Goal: Task Accomplishment & Management: Use online tool/utility

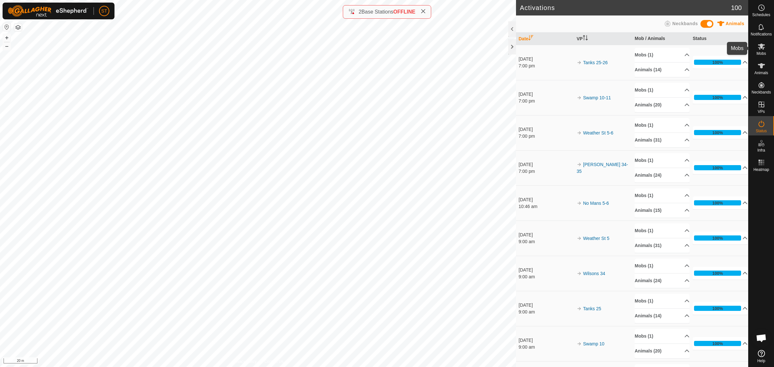
click at [761, 46] on icon at bounding box center [761, 47] width 7 height 6
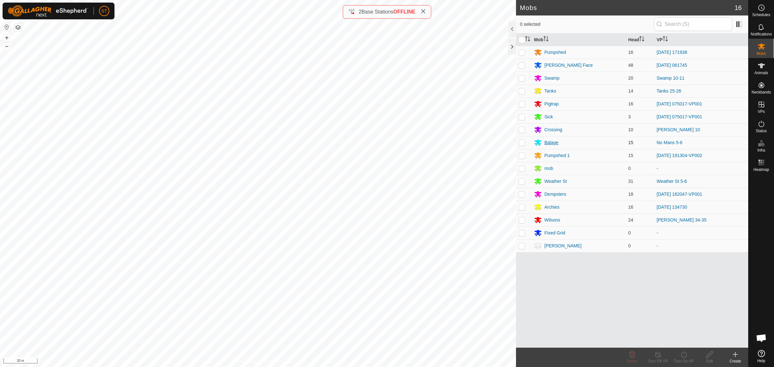
click at [554, 142] on div "Balage" at bounding box center [552, 142] width 14 height 7
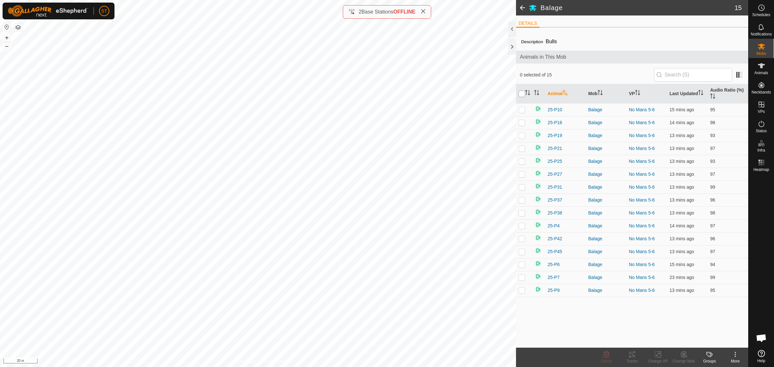
click at [522, 94] on input "checkbox" at bounding box center [522, 94] width 6 height 6
checkbox input "true"
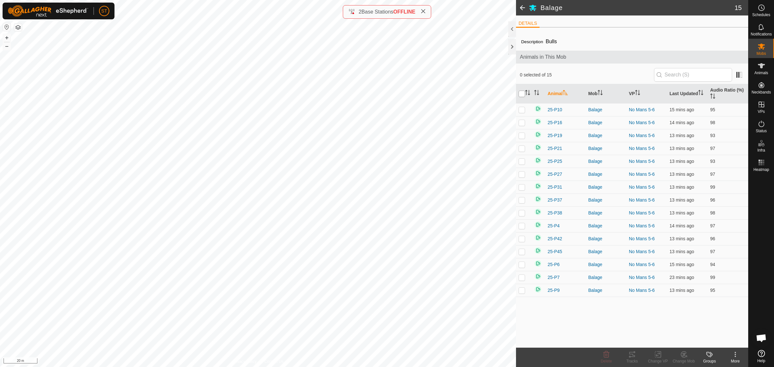
checkbox input "true"
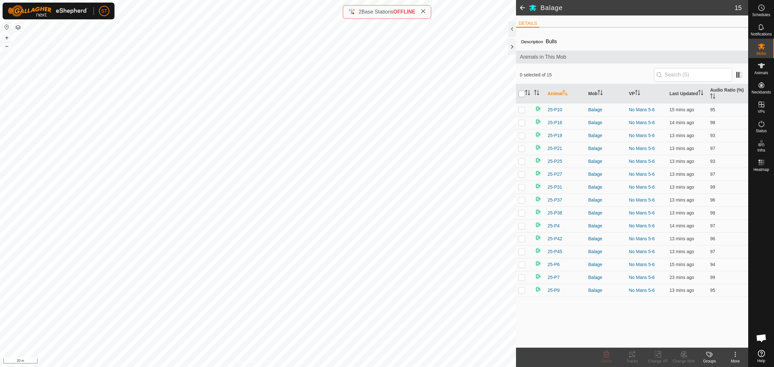
checkbox input "true"
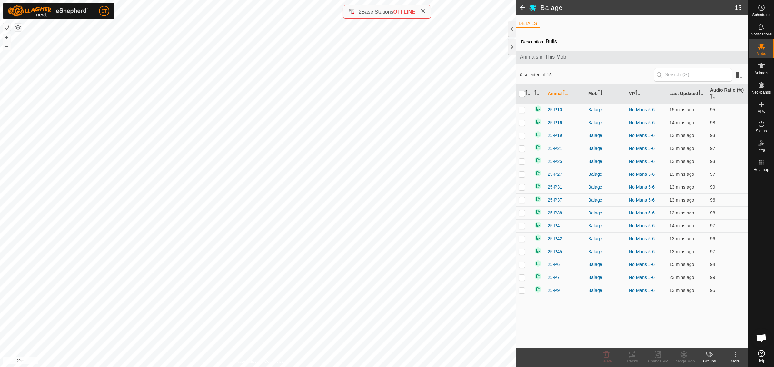
checkbox input "true"
click at [661, 357] on icon at bounding box center [659, 355] width 3 height 6
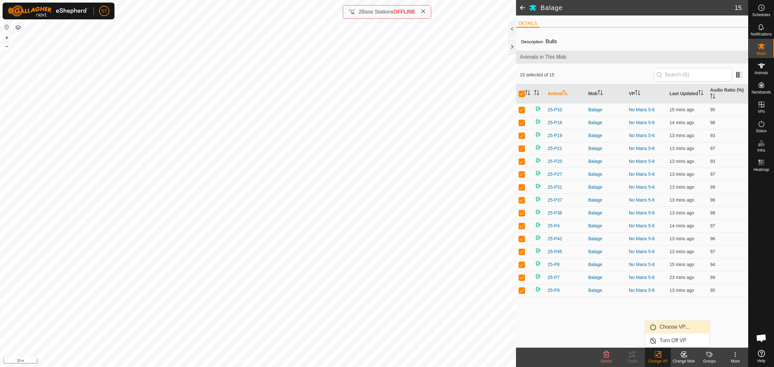
click at [666, 329] on link "Choose VP..." at bounding box center [678, 327] width 64 height 13
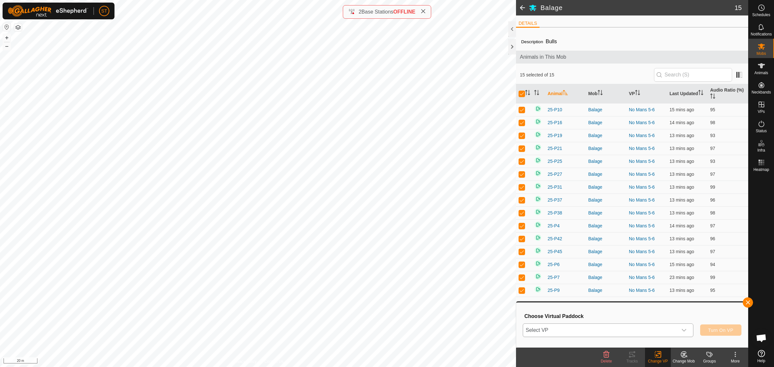
click at [683, 331] on icon "dropdown trigger" at bounding box center [684, 330] width 5 height 5
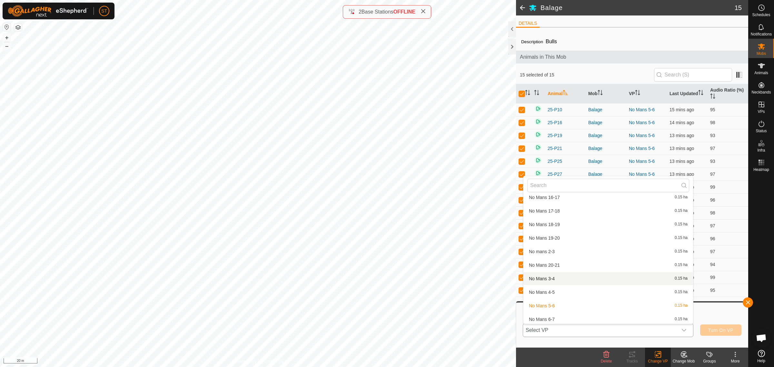
scroll to position [6655, 0]
click at [541, 275] on li "No Mans 6-7 0.15 ha" at bounding box center [609, 279] width 170 height 13
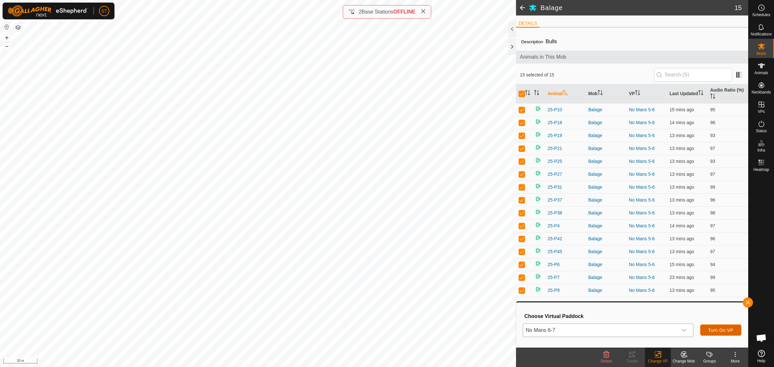
click at [712, 329] on span "Turn On VP" at bounding box center [721, 330] width 25 height 5
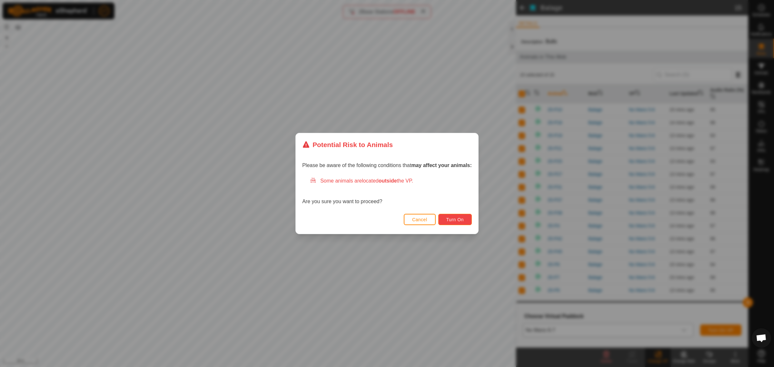
click at [462, 220] on span "Turn On" at bounding box center [455, 219] width 17 height 5
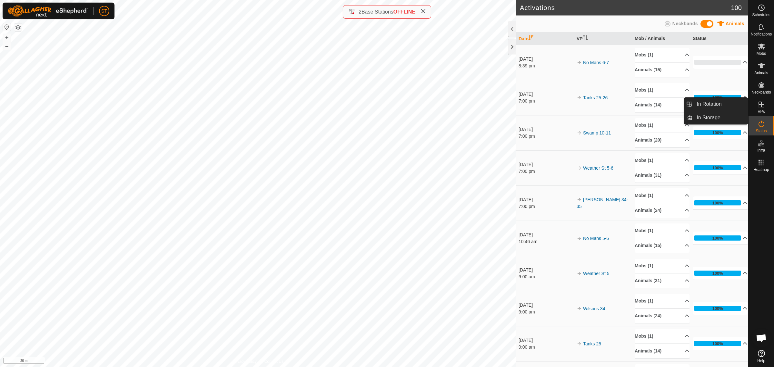
click at [763, 107] on icon at bounding box center [762, 105] width 6 height 6
click at [710, 103] on link "In Rotation" at bounding box center [720, 104] width 55 height 13
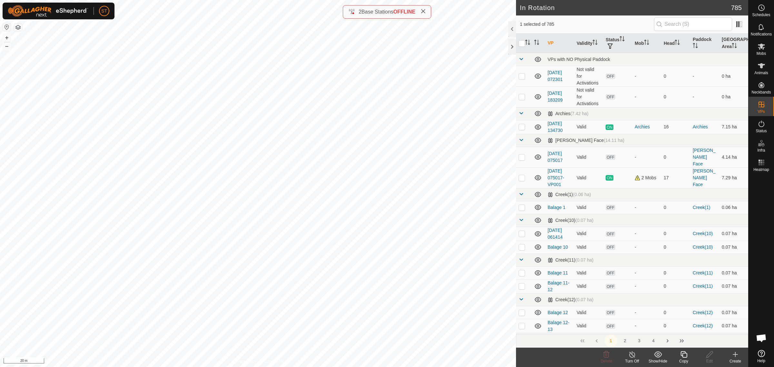
click at [734, 357] on icon at bounding box center [736, 355] width 8 height 8
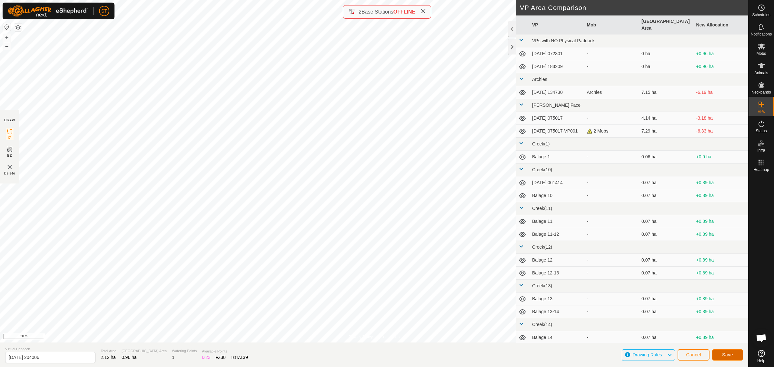
click at [732, 355] on span "Save" at bounding box center [727, 354] width 11 height 5
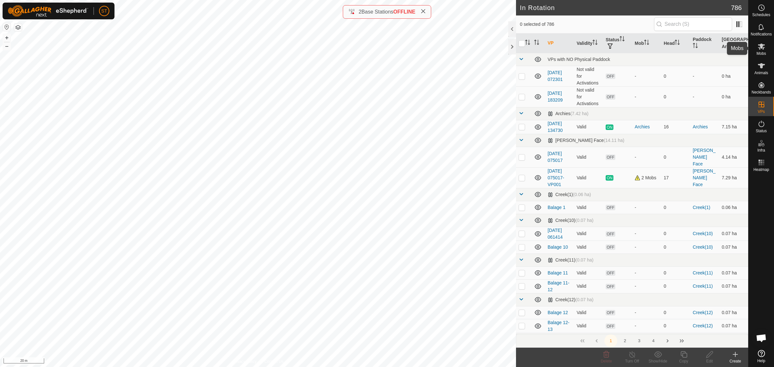
click at [762, 49] on icon at bounding box center [762, 47] width 8 height 8
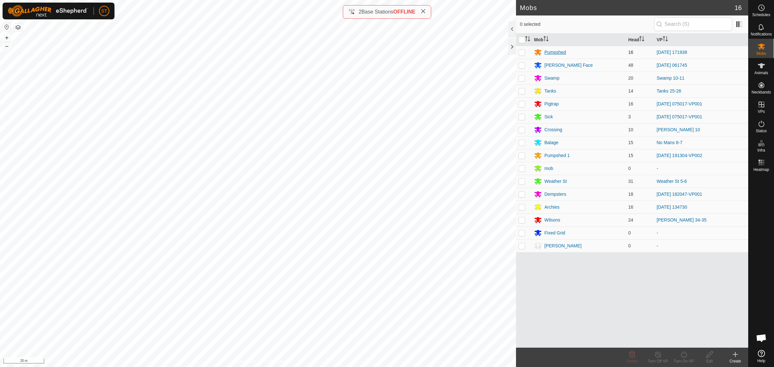
click at [549, 54] on div "Pumpshed" at bounding box center [556, 52] width 22 height 7
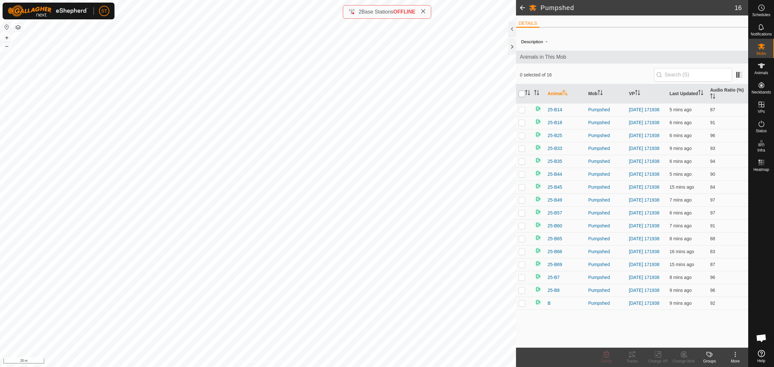
click at [523, 94] on input "checkbox" at bounding box center [522, 94] width 6 height 6
checkbox input "true"
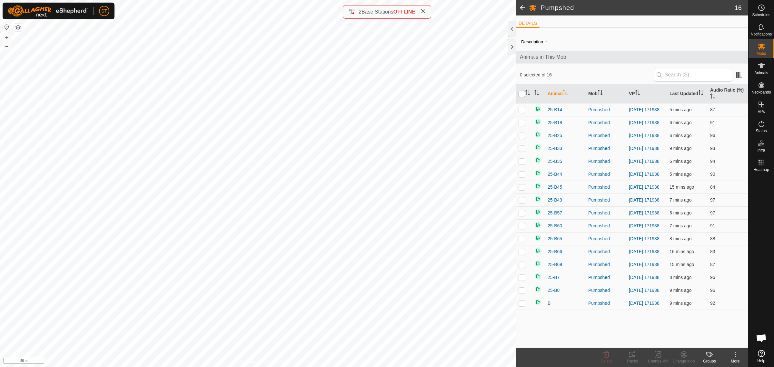
checkbox input "true"
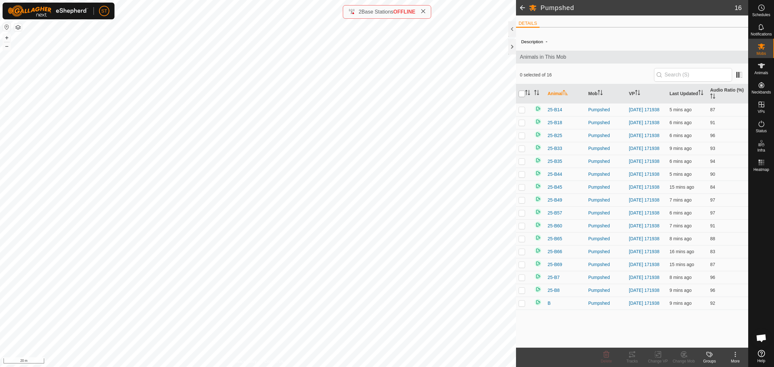
checkbox input "true"
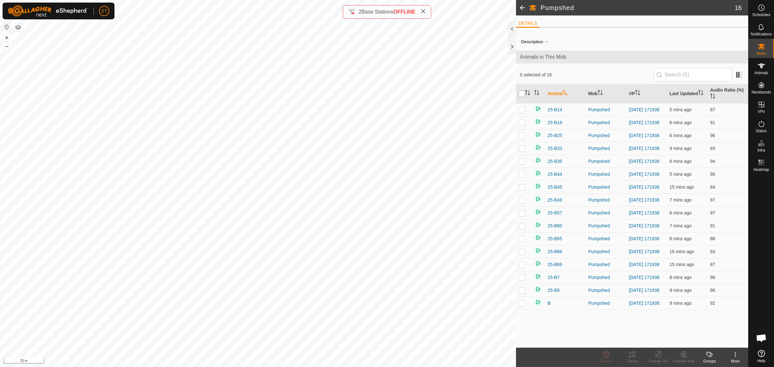
checkbox input "true"
click at [660, 357] on icon at bounding box center [658, 355] width 8 height 8
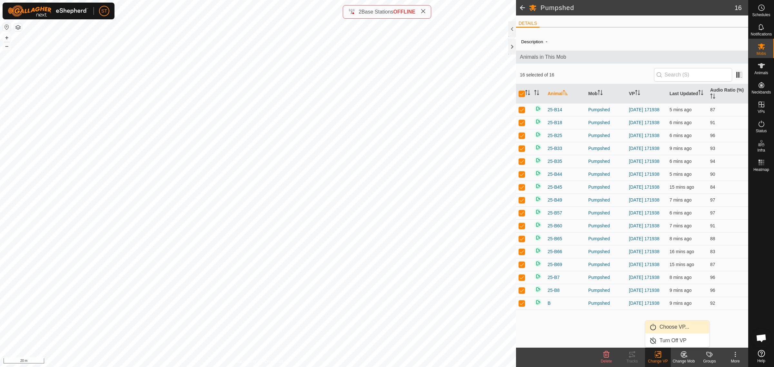
click at [676, 331] on link "Choose VP..." at bounding box center [678, 327] width 64 height 13
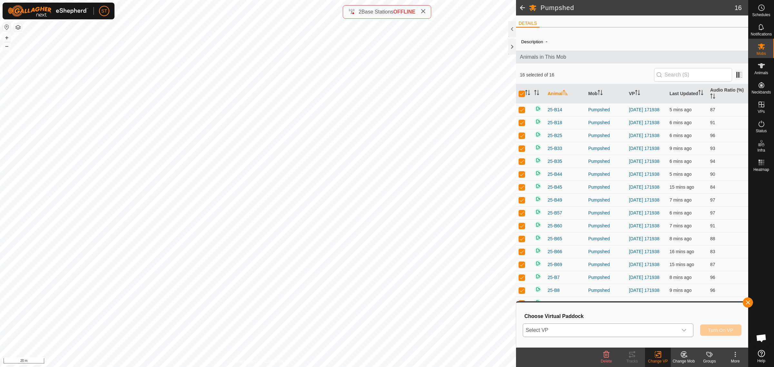
click at [686, 329] on icon "dropdown trigger" at bounding box center [684, 330] width 5 height 5
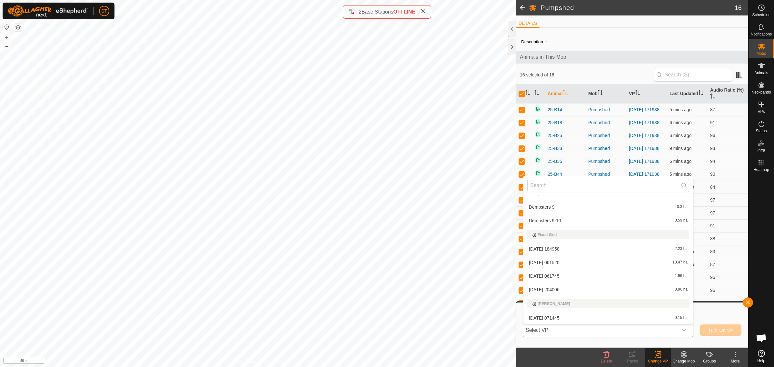
scroll to position [3148, 0]
click at [563, 286] on li "[DATE] 204006 0.96 ha" at bounding box center [609, 290] width 170 height 13
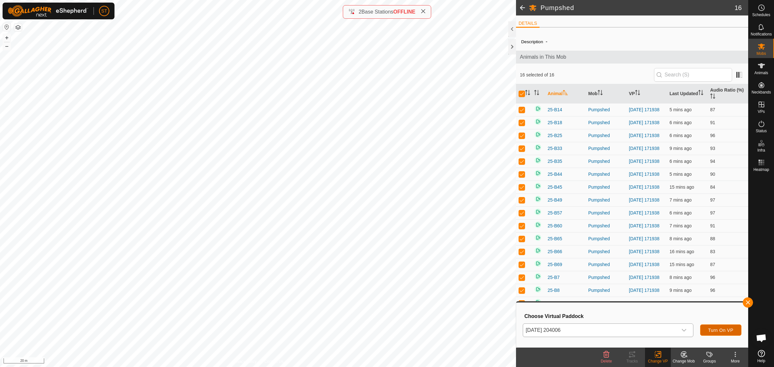
click at [720, 328] on span "Turn On VP" at bounding box center [721, 330] width 25 height 5
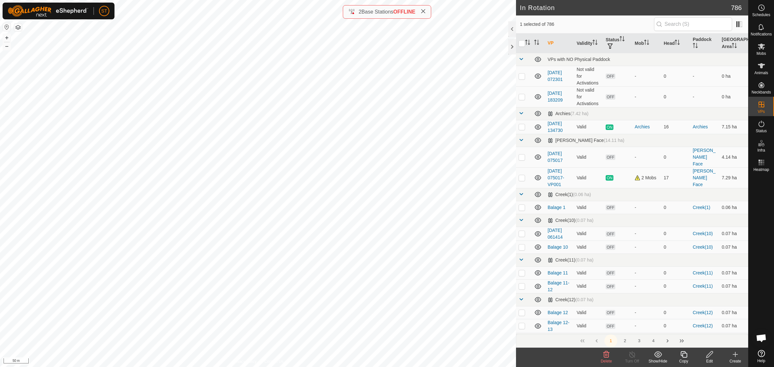
click at [606, 358] on icon at bounding box center [607, 354] width 6 height 6
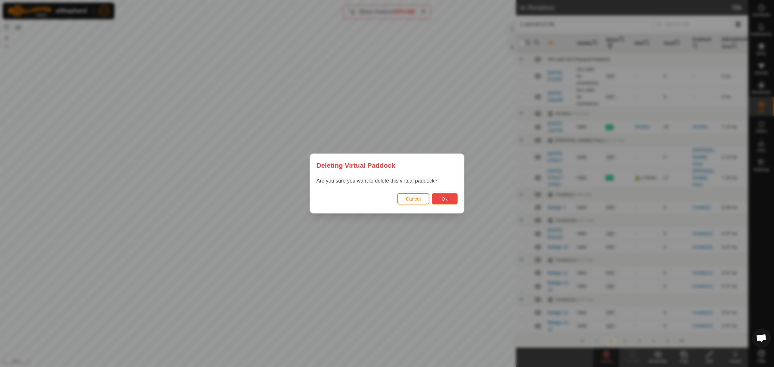
click at [447, 201] on span "Ok" at bounding box center [445, 198] width 6 height 5
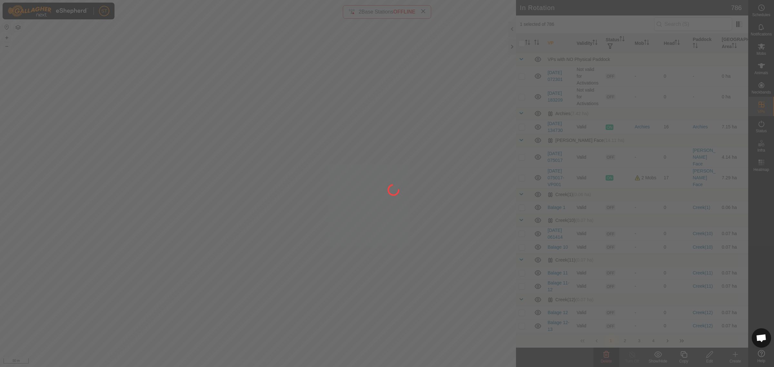
checkbox input "false"
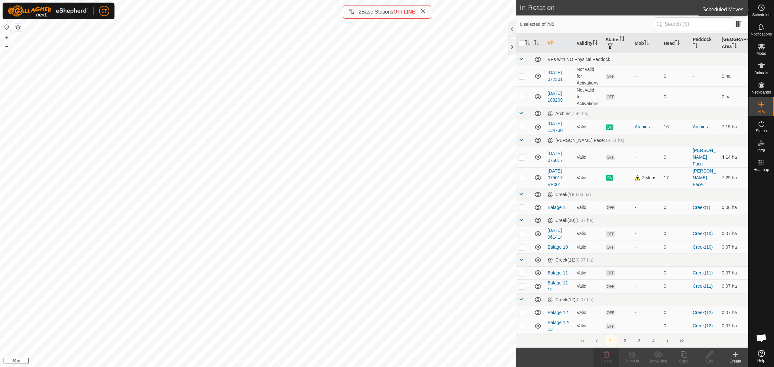
click at [762, 11] on icon at bounding box center [762, 8] width 8 height 8
